Goal: Use online tool/utility: Utilize a website feature to perform a specific function

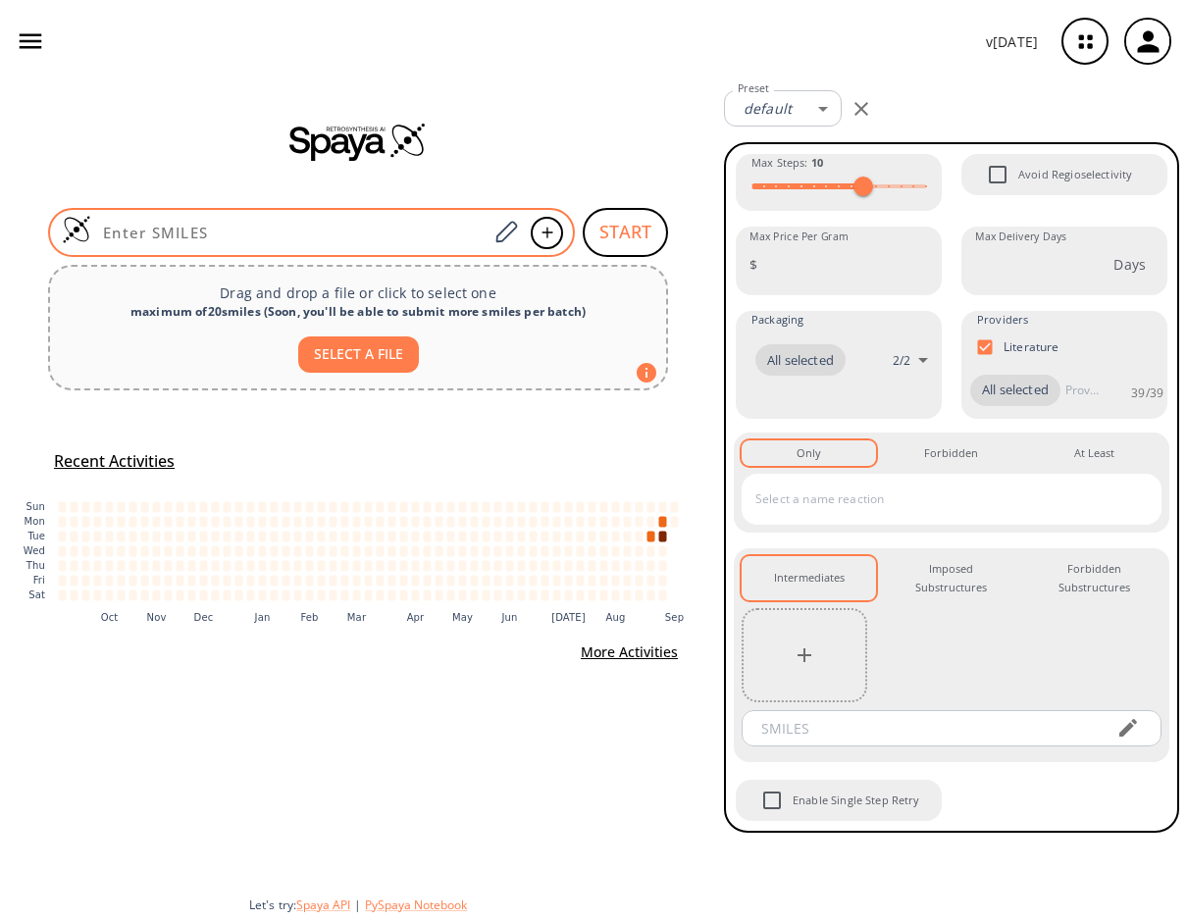
click at [283, 227] on input at bounding box center [289, 233] width 396 height 20
paste input "CC1(C)C2CC1CC=C2C"
type input "CC1(C)C2CC1CC=C2C"
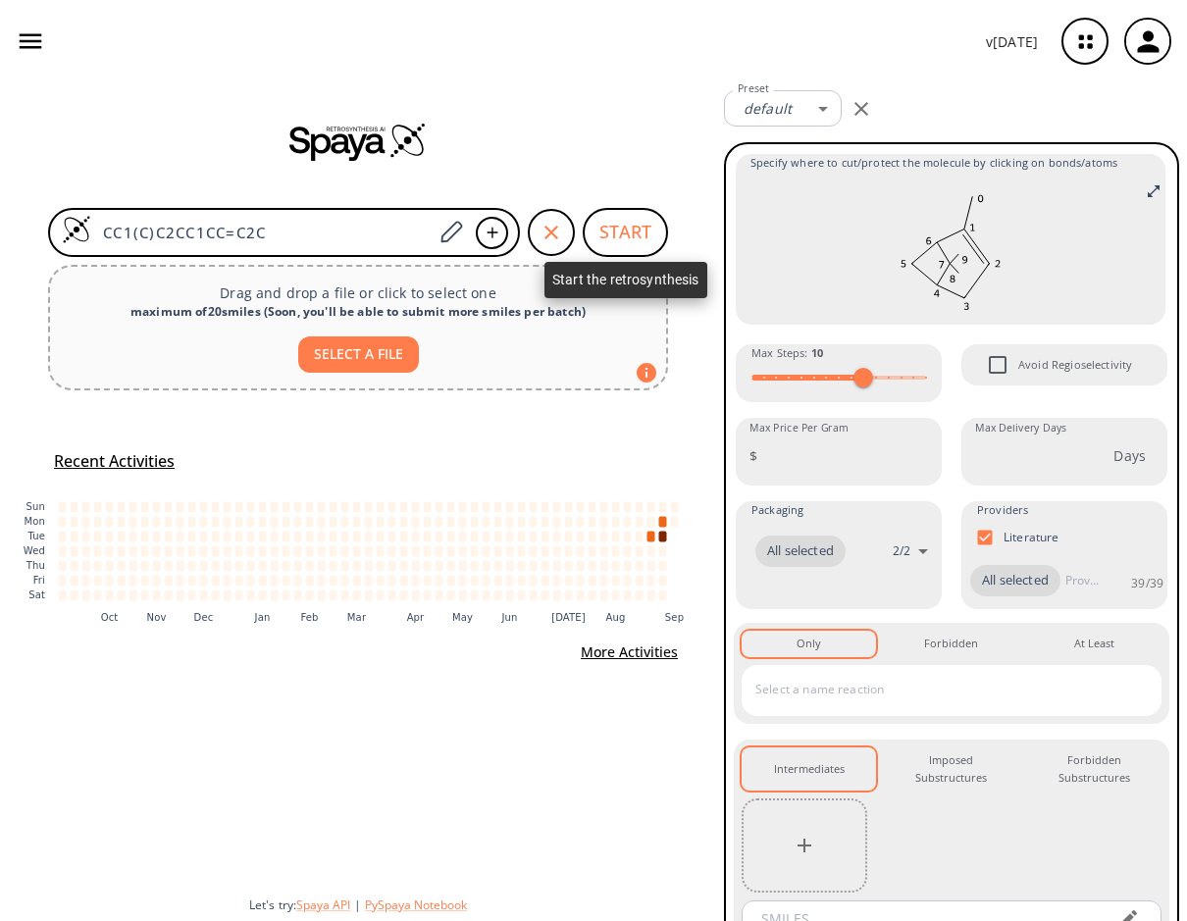
click at [617, 227] on button "START" at bounding box center [625, 232] width 85 height 49
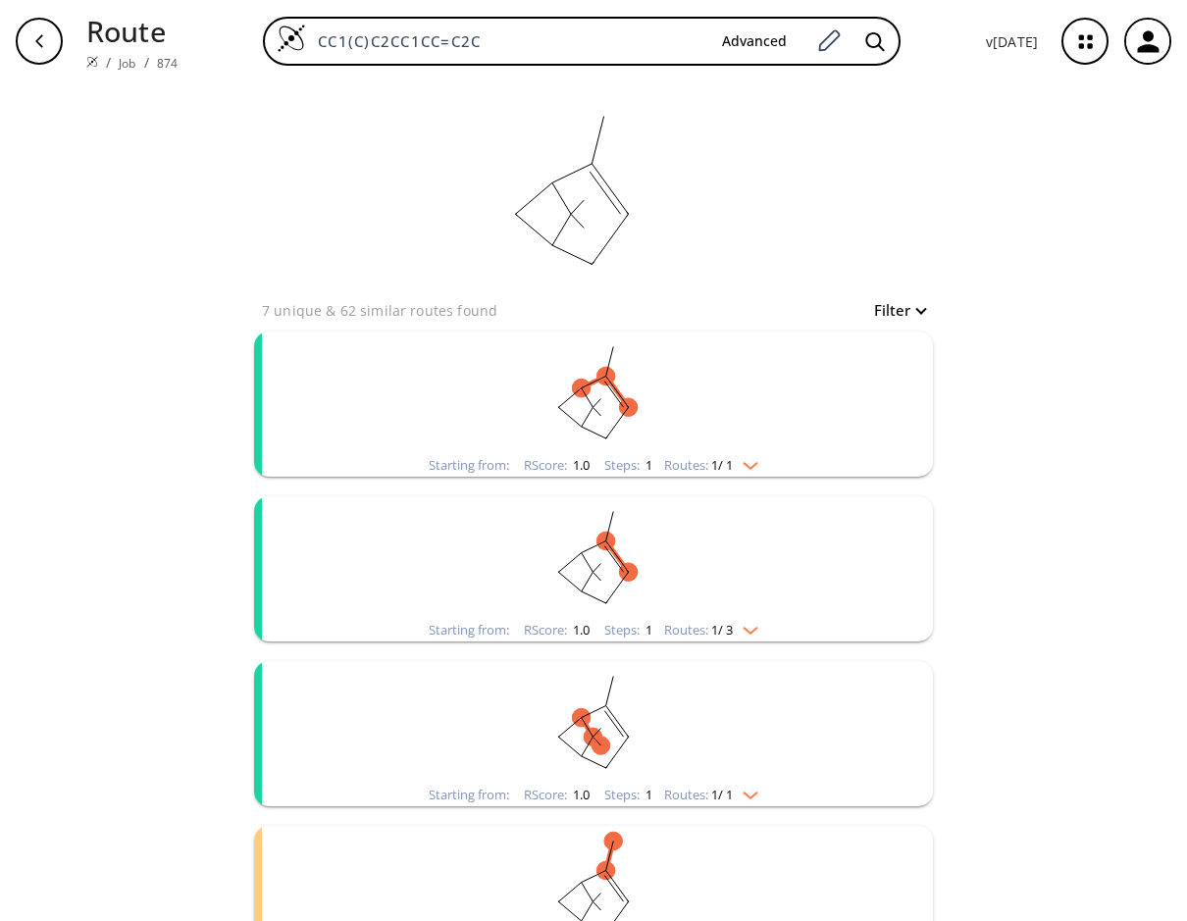
click at [586, 382] on ellipse "clusters" at bounding box center [581, 388] width 19 height 19
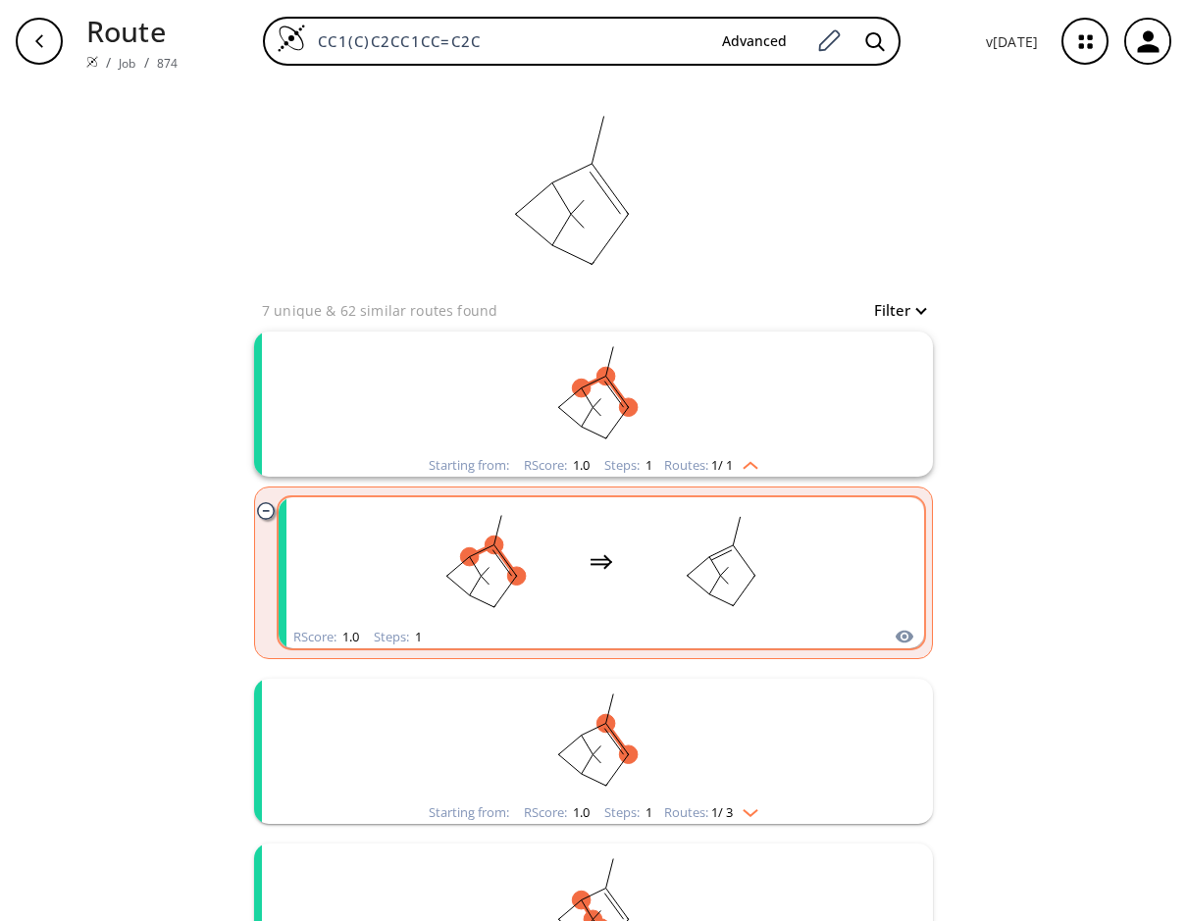
click at [609, 512] on div "clusters" at bounding box center [601, 561] width 416 height 129
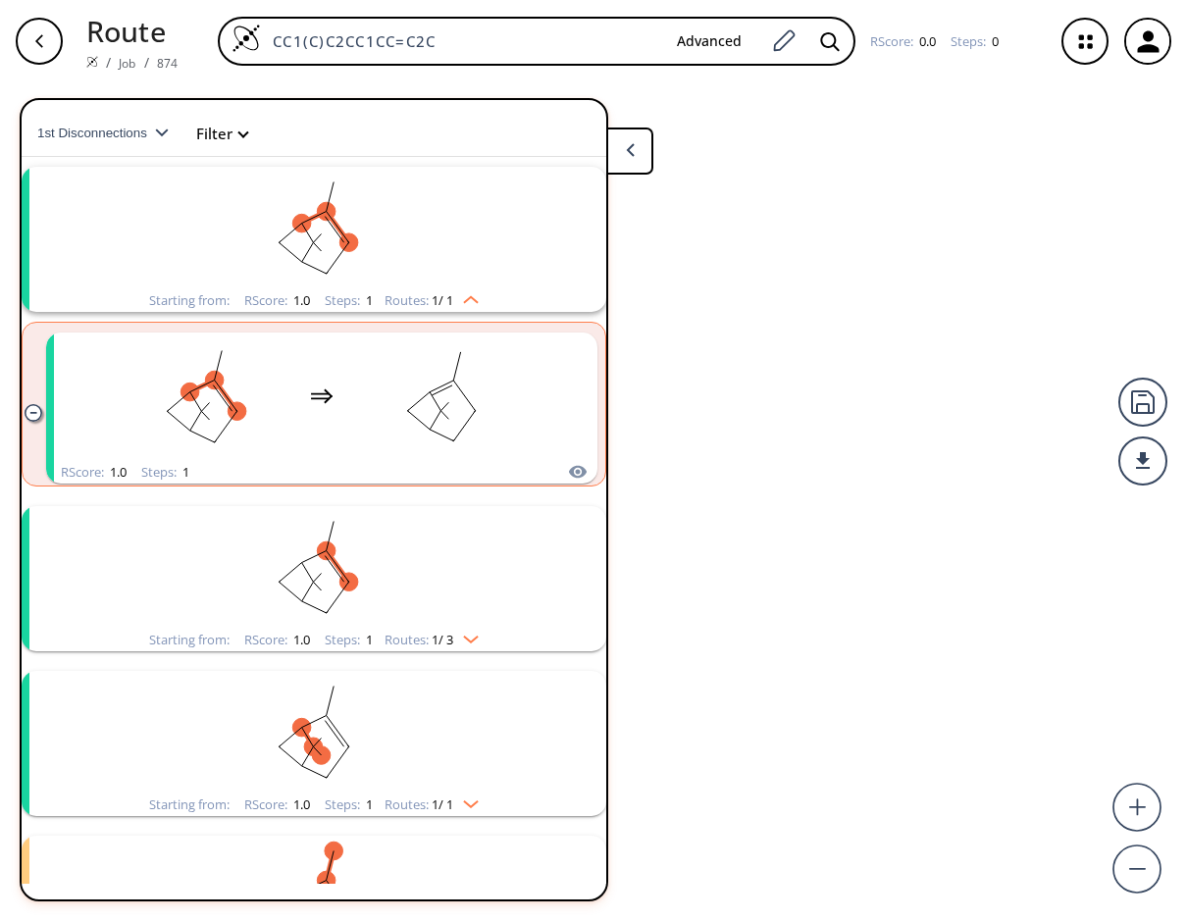
scroll to position [44, 0]
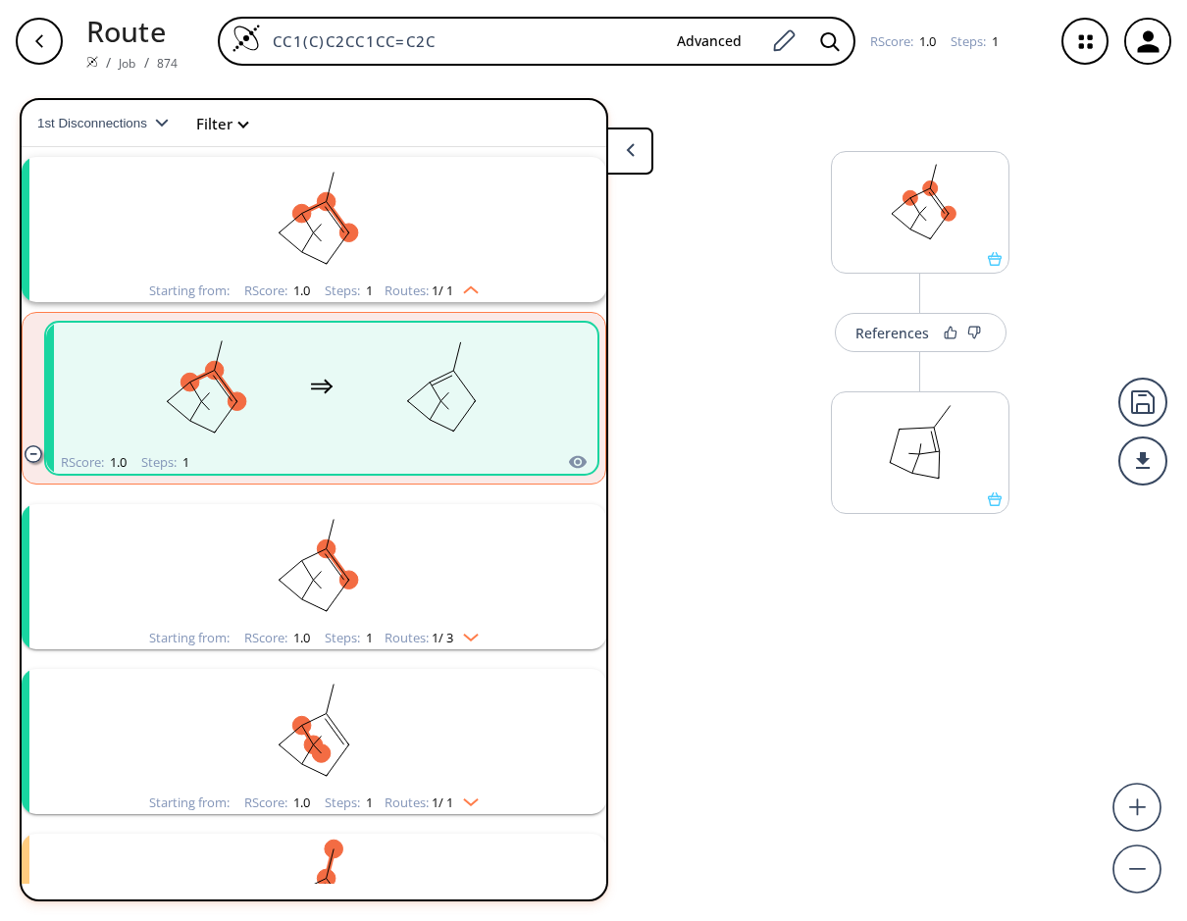
click at [49, 40] on div "button" at bounding box center [39, 41] width 47 height 47
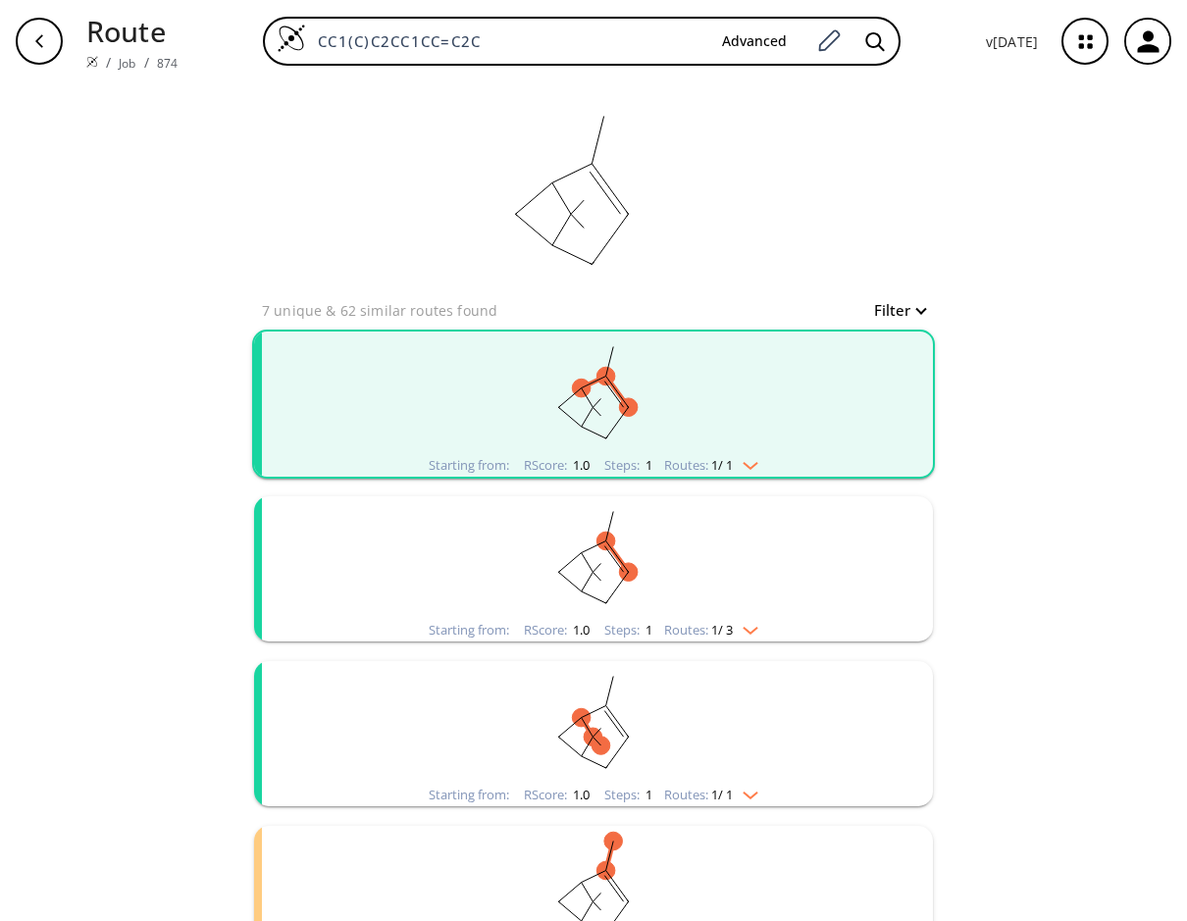
click at [663, 535] on rect "clusters" at bounding box center [593, 557] width 510 height 123
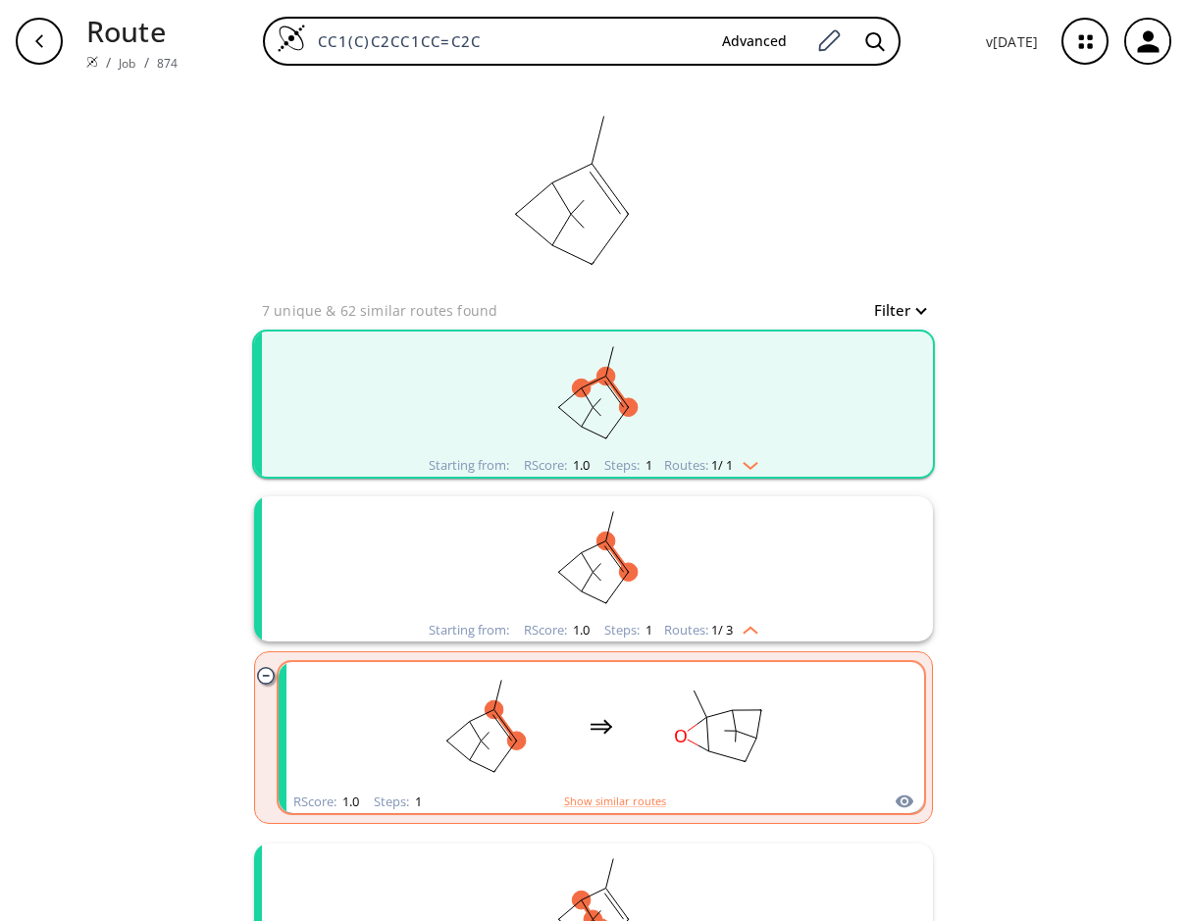
click at [663, 721] on rect "clusters" at bounding box center [721, 726] width 177 height 123
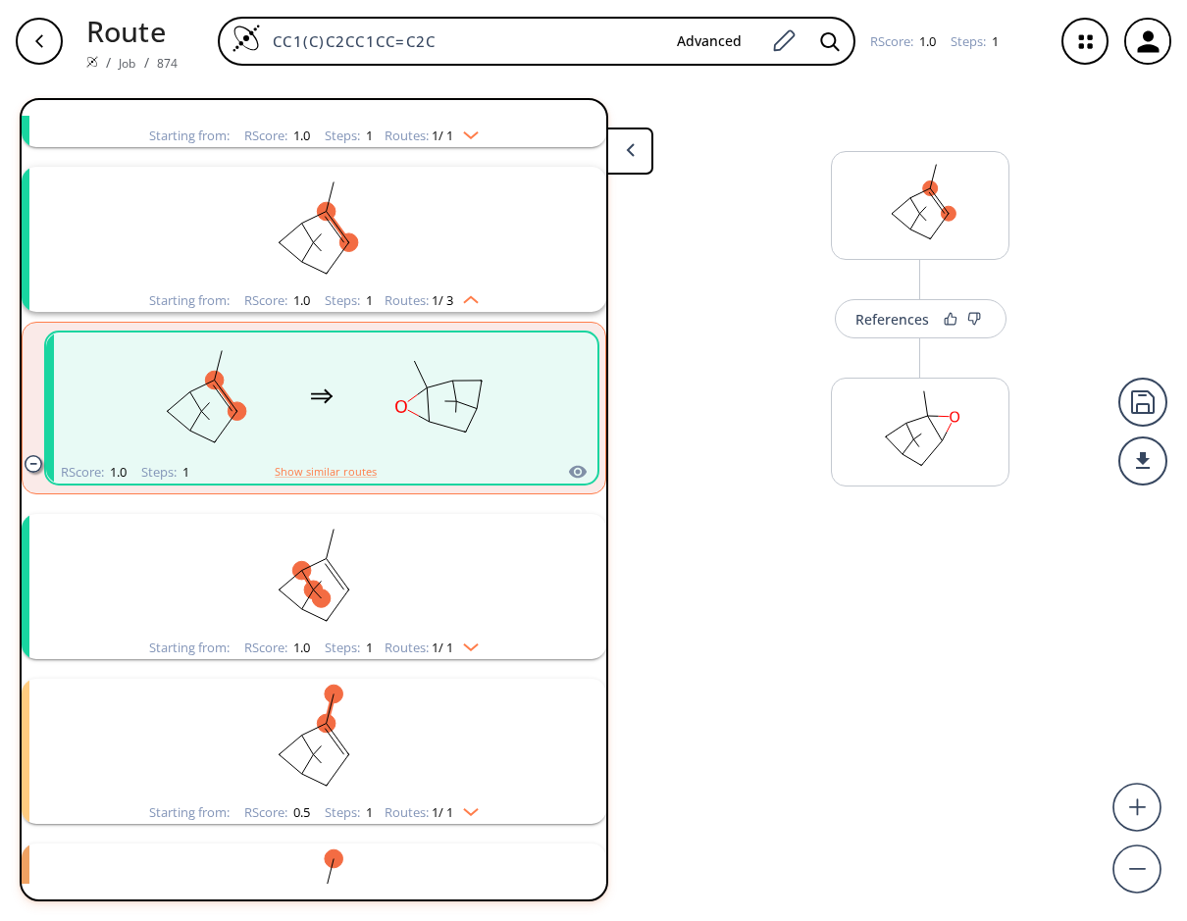
scroll to position [209, 0]
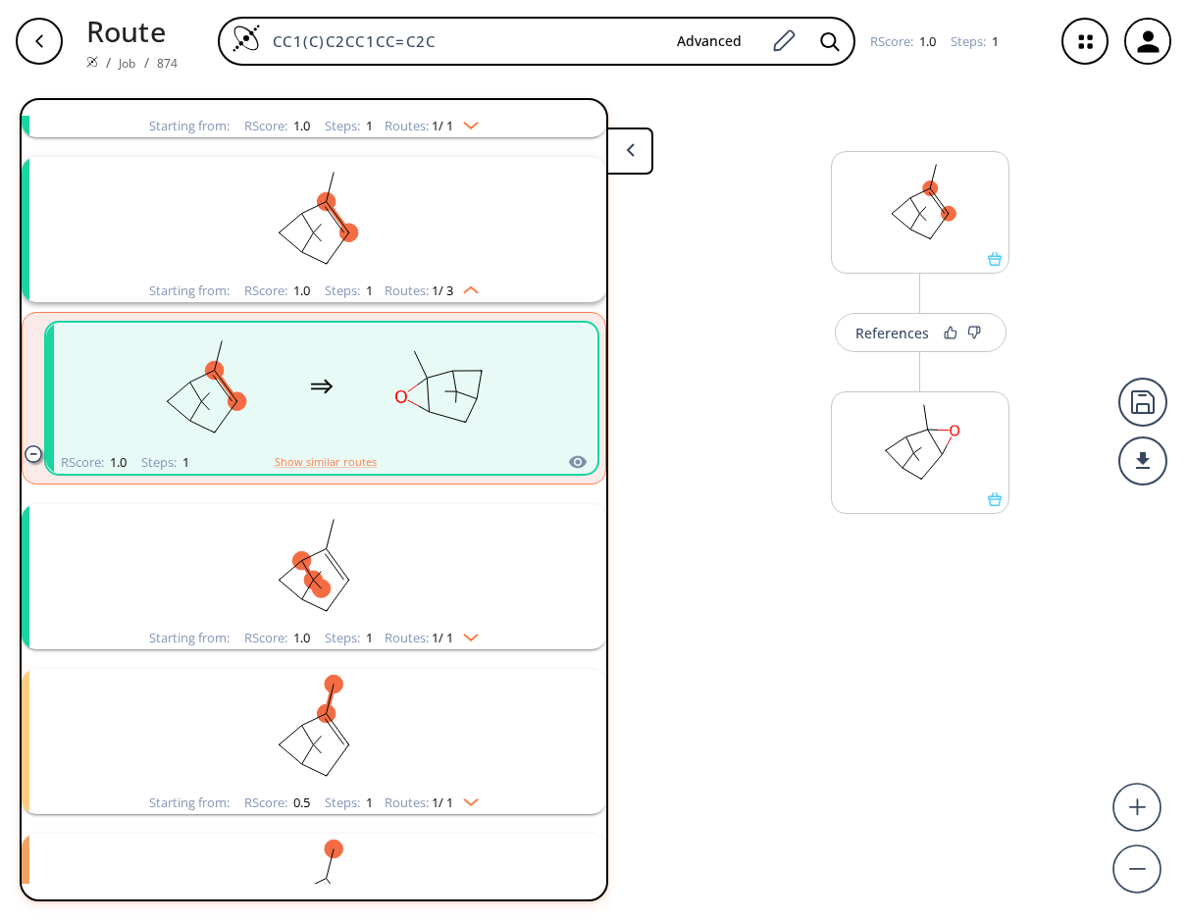
click at [50, 46] on div "button" at bounding box center [39, 41] width 47 height 47
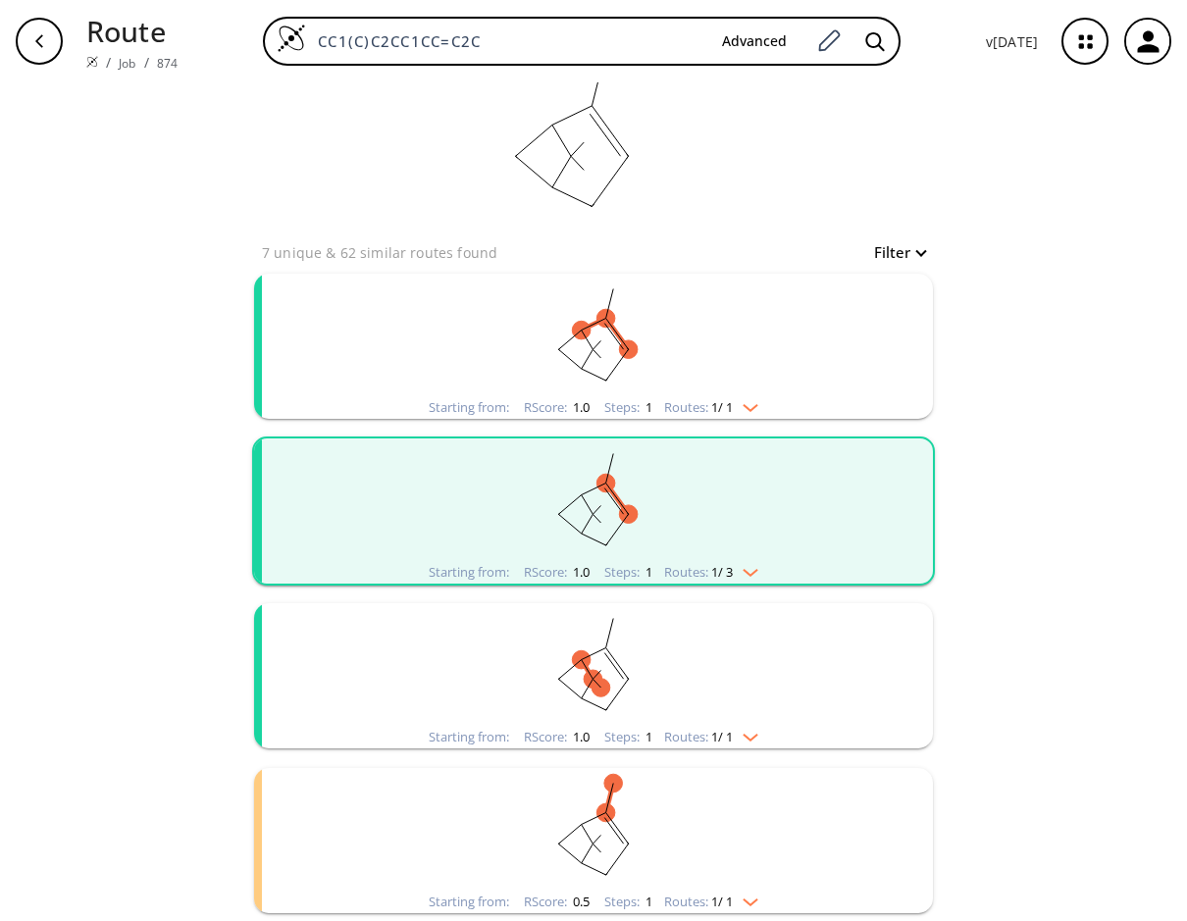
scroll to position [78, 0]
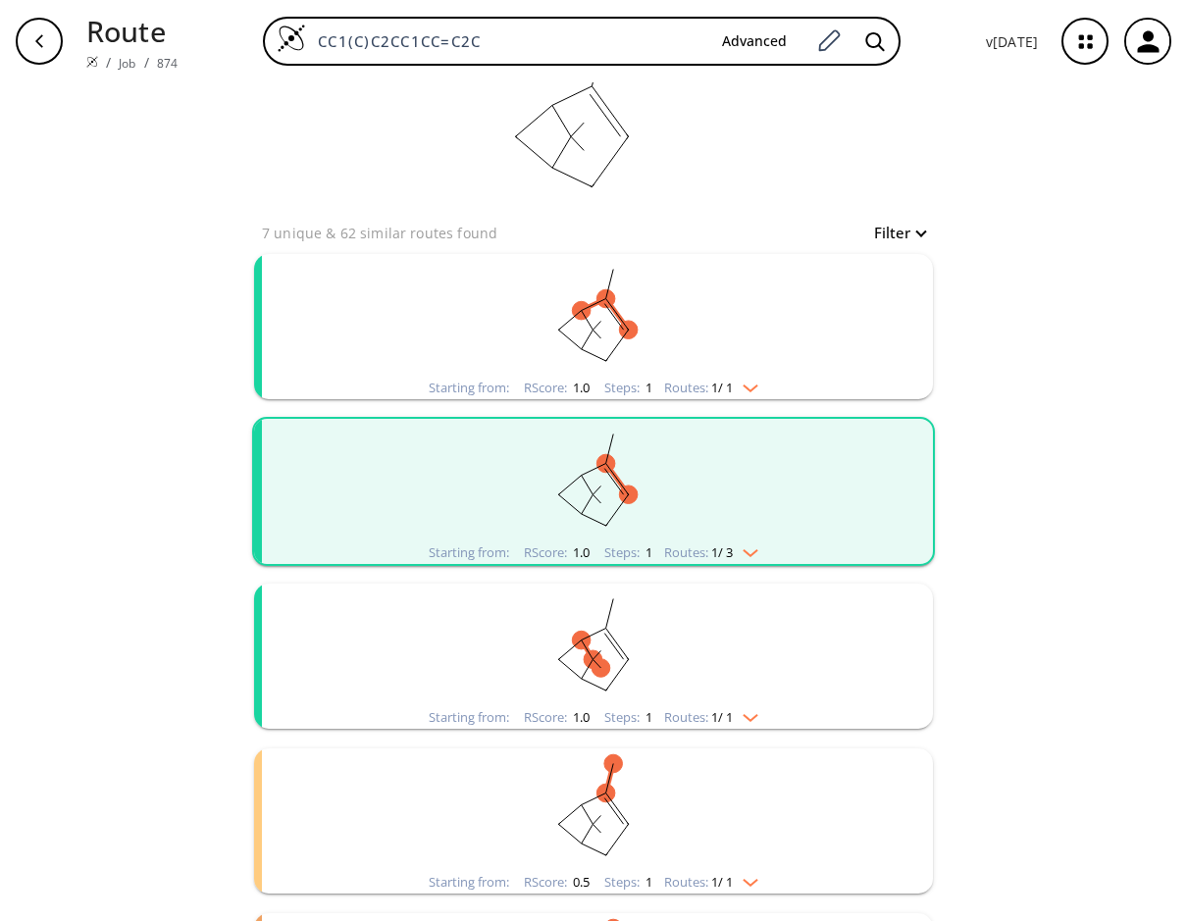
click at [562, 645] on rect "clusters" at bounding box center [593, 645] width 510 height 123
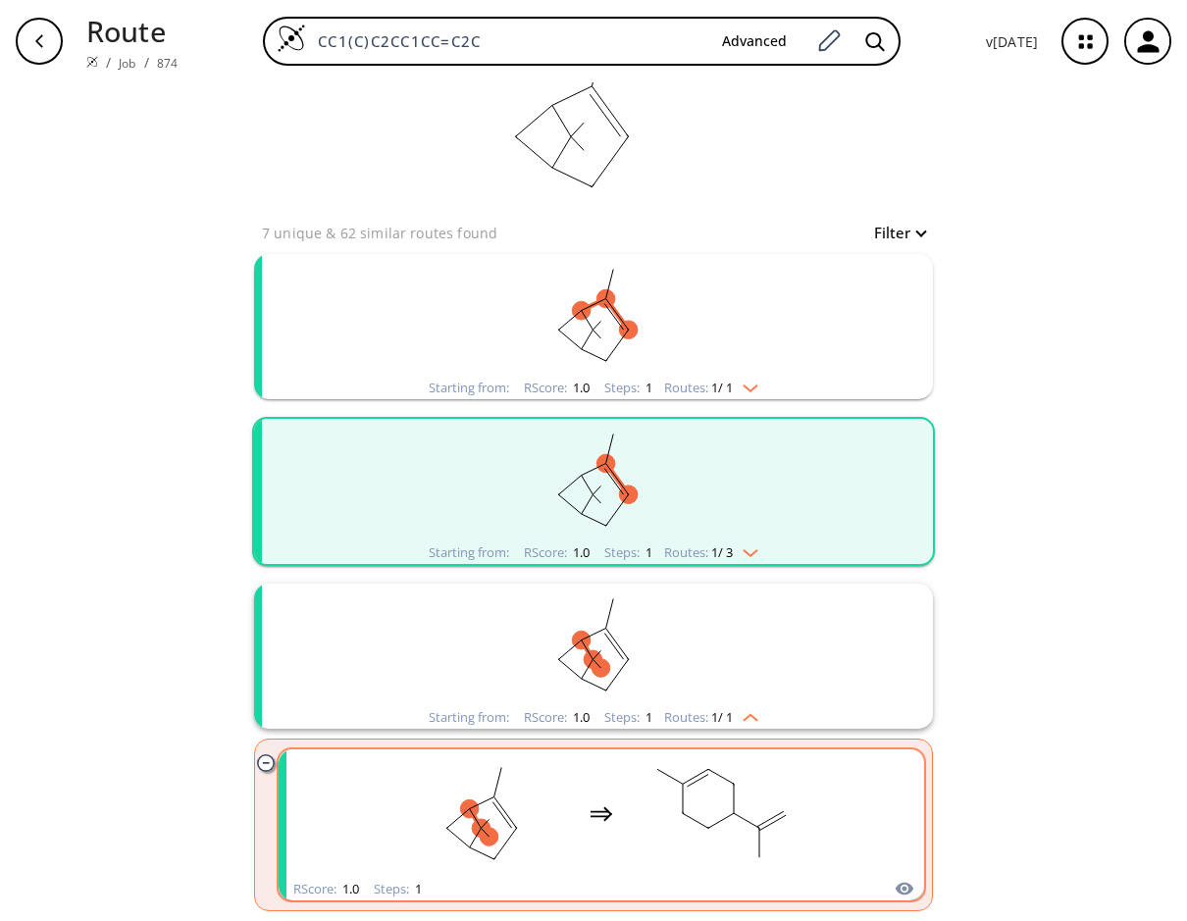
click at [636, 828] on rect "clusters" at bounding box center [721, 814] width 177 height 123
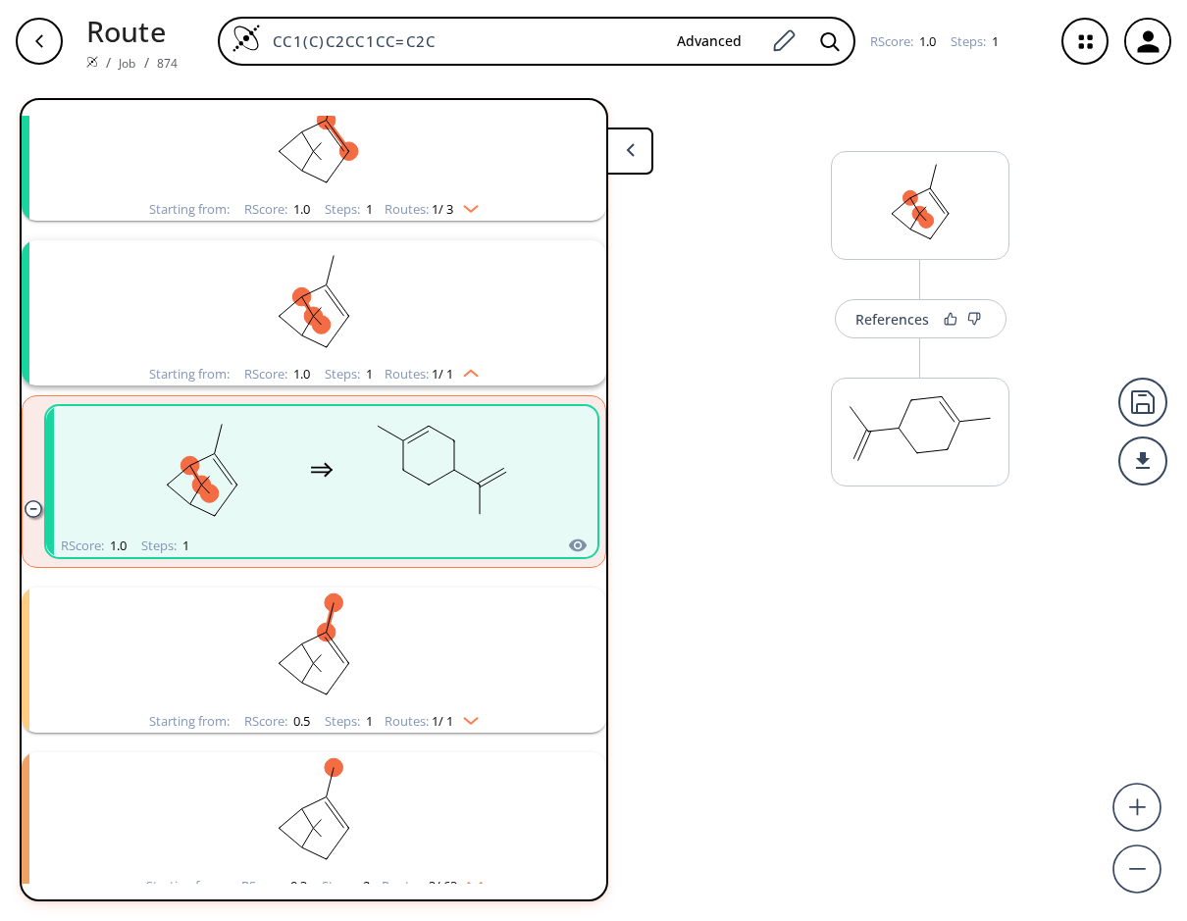
scroll to position [292, 0]
click at [33, 45] on icon "button" at bounding box center [39, 41] width 16 height 16
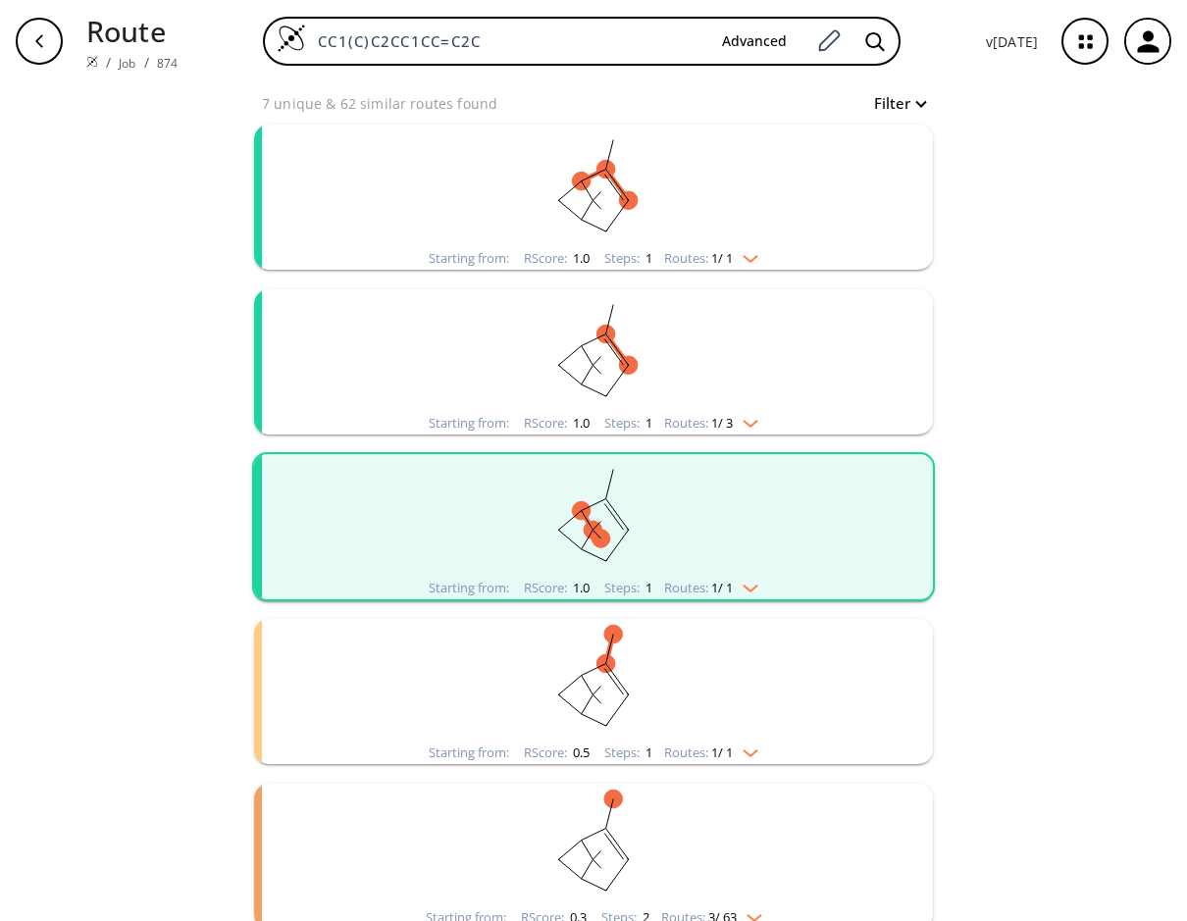
scroll to position [225, 0]
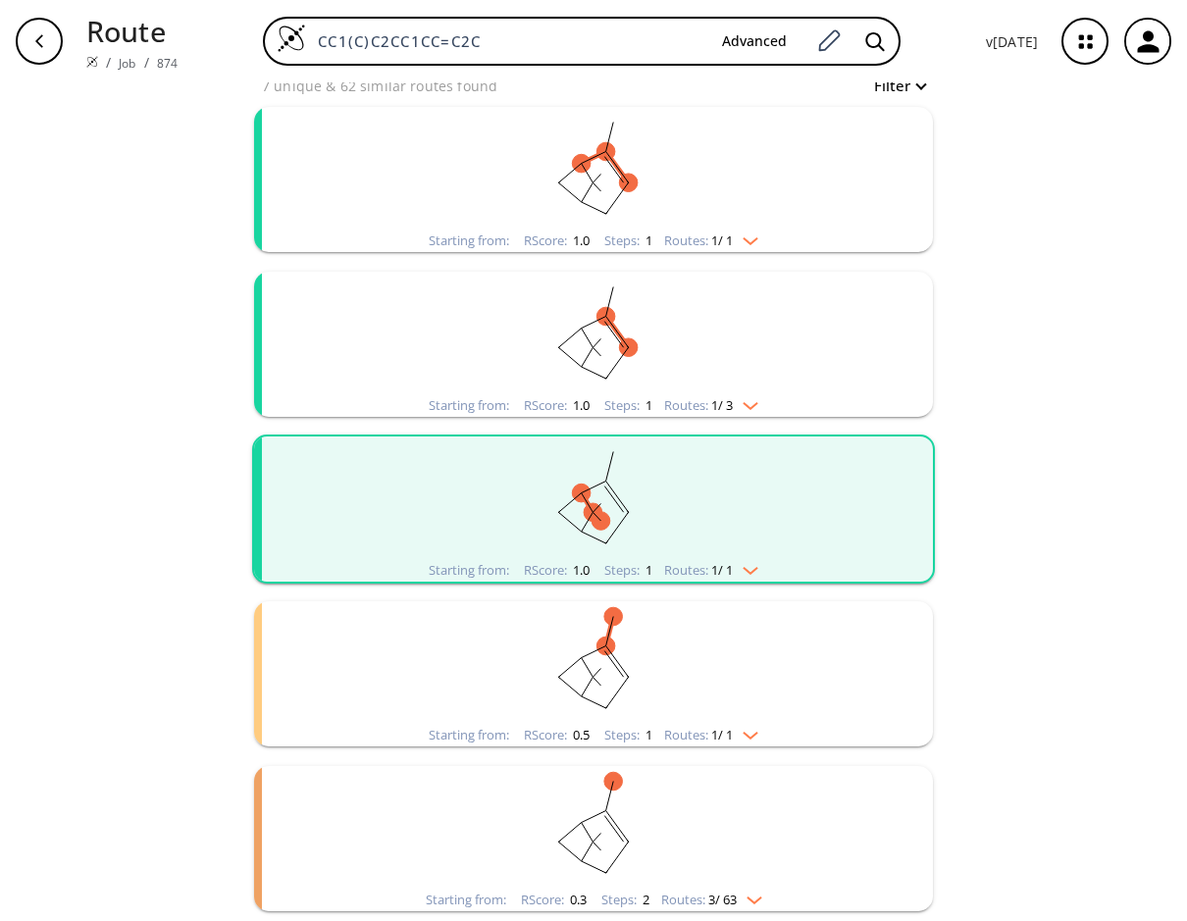
click at [639, 677] on rect "clusters" at bounding box center [593, 662] width 510 height 123
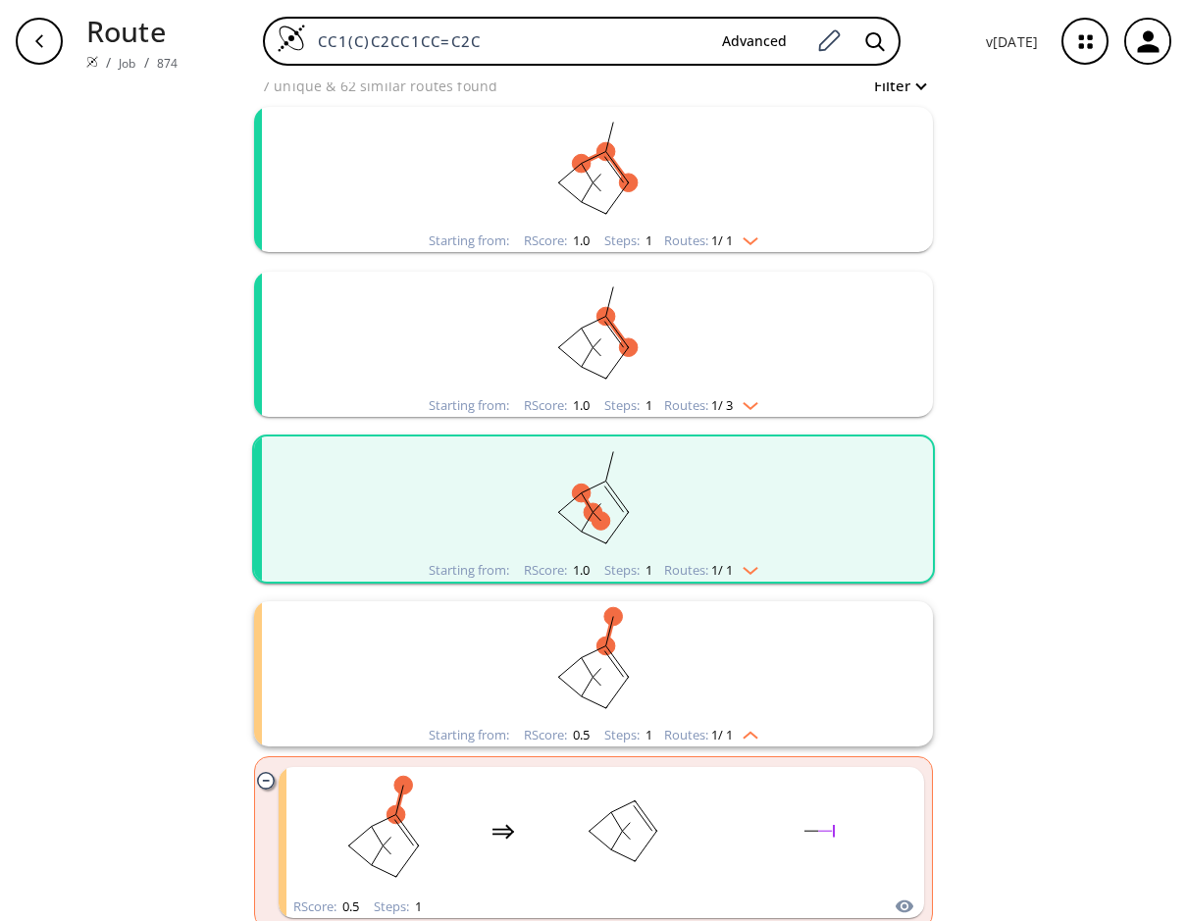
click at [643, 664] on rect "clusters" at bounding box center [593, 662] width 510 height 123
